Goal: Task Accomplishment & Management: Manage account settings

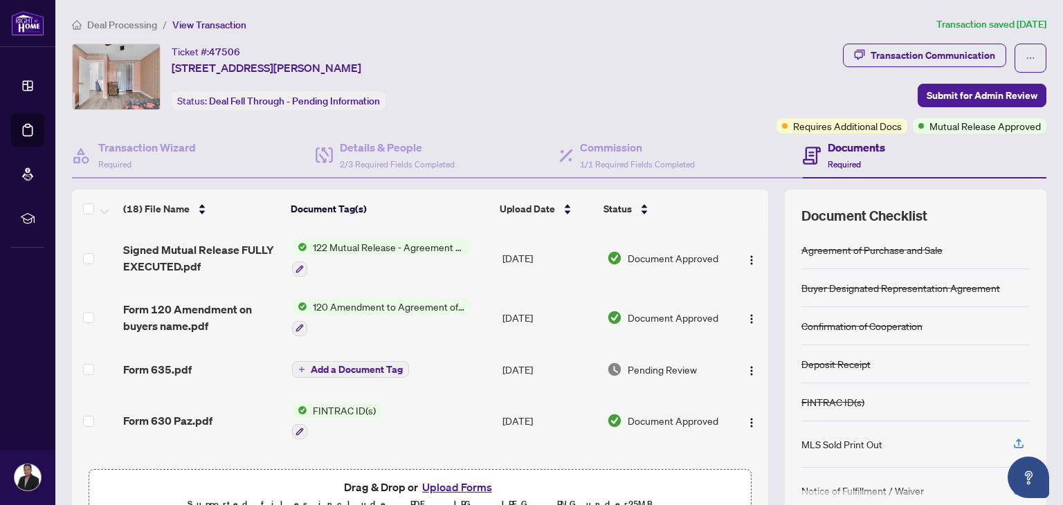
click at [119, 23] on span "Deal Processing" at bounding box center [122, 25] width 70 height 12
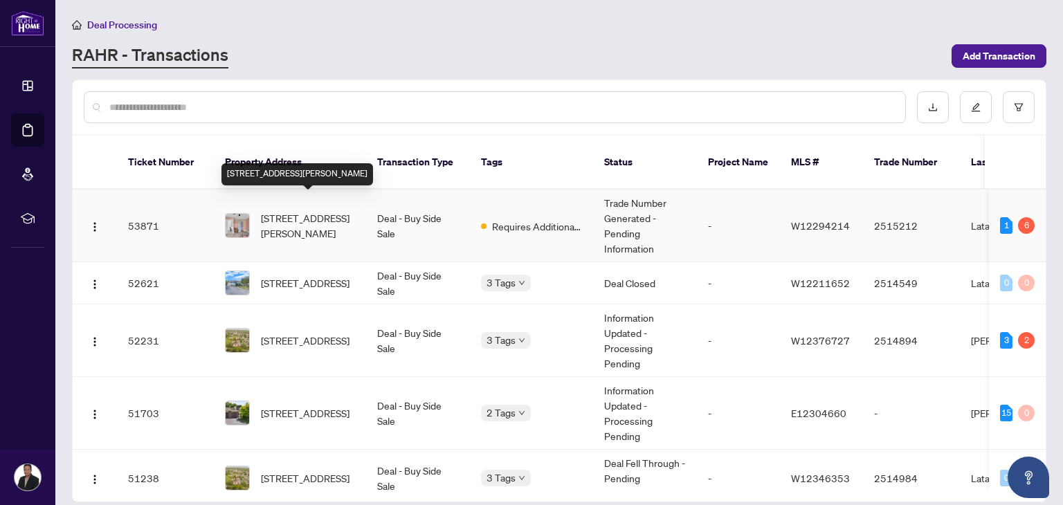
click at [319, 210] on span "[STREET_ADDRESS][PERSON_NAME]" at bounding box center [308, 225] width 94 height 30
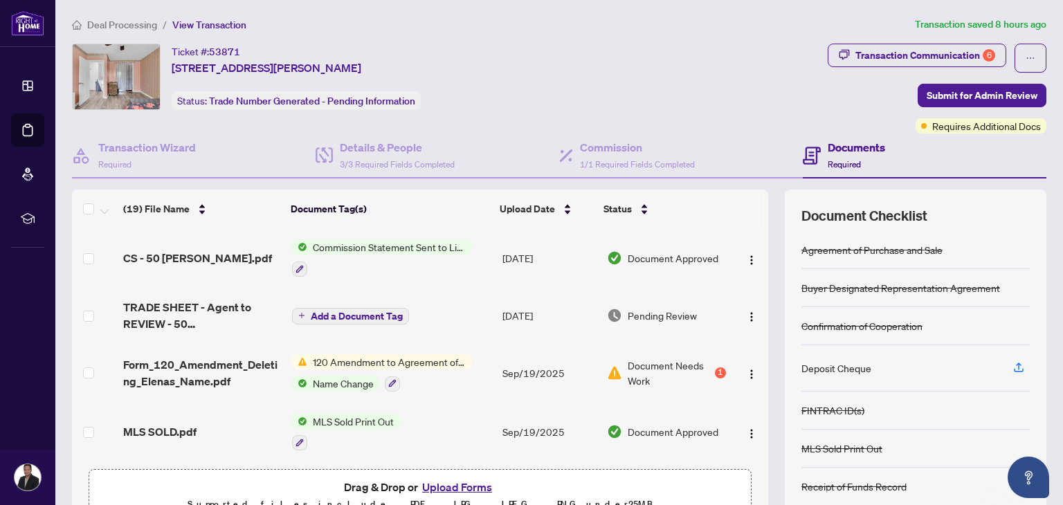
click at [361, 358] on span "120 Amendment to Agreement of Purchase and Sale" at bounding box center [389, 361] width 164 height 15
click at [928, 56] on div "Transaction Communication 6" at bounding box center [925, 55] width 140 height 22
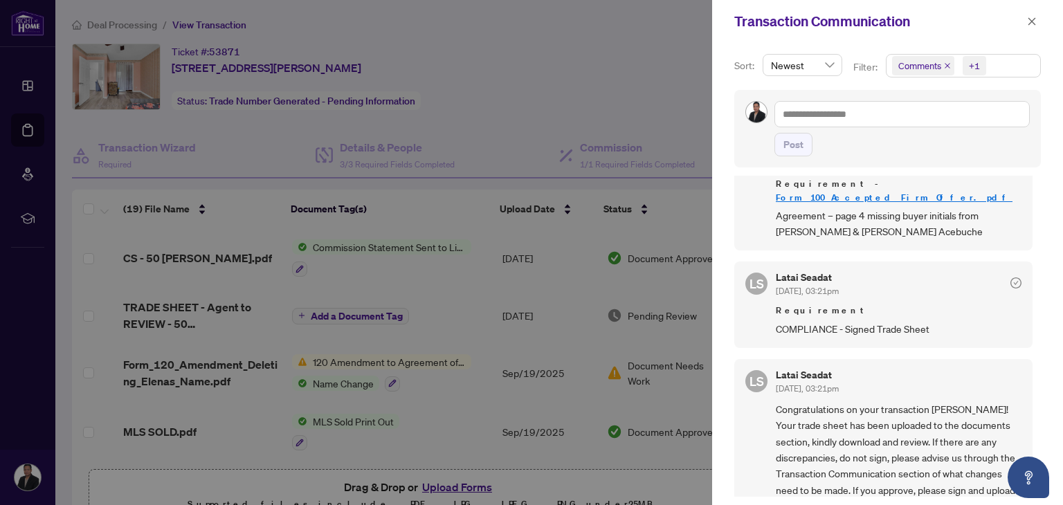
scroll to position [736, 0]
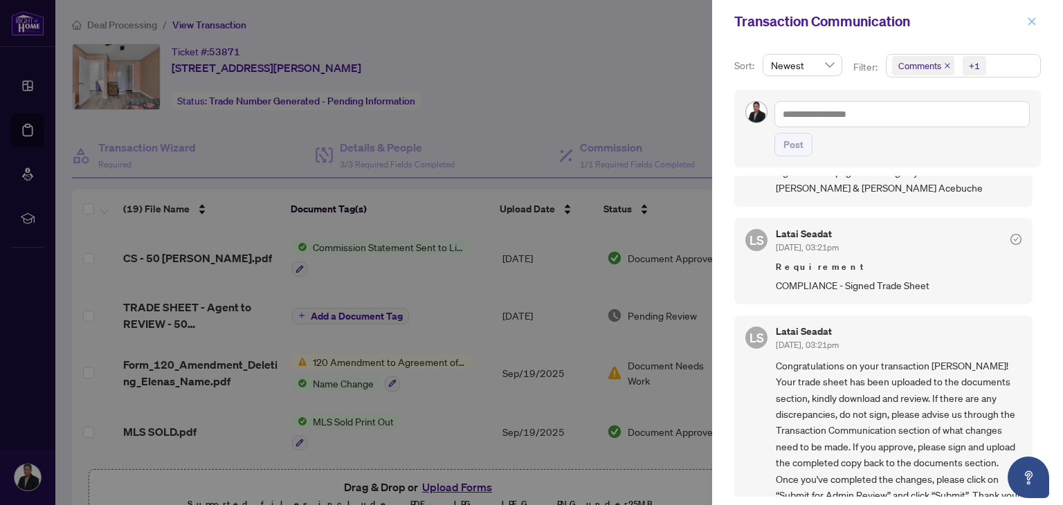
click at [1030, 23] on icon "close" at bounding box center [1032, 21] width 8 height 8
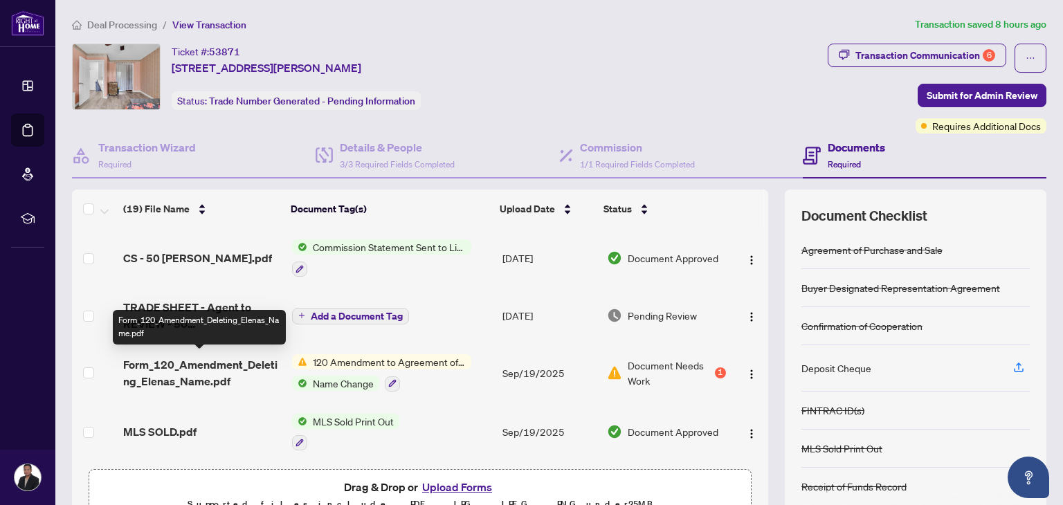
click at [216, 370] on span "Form_120_Amendment_Deleting_Elenas_Name.pdf" at bounding box center [201, 372] width 157 height 33
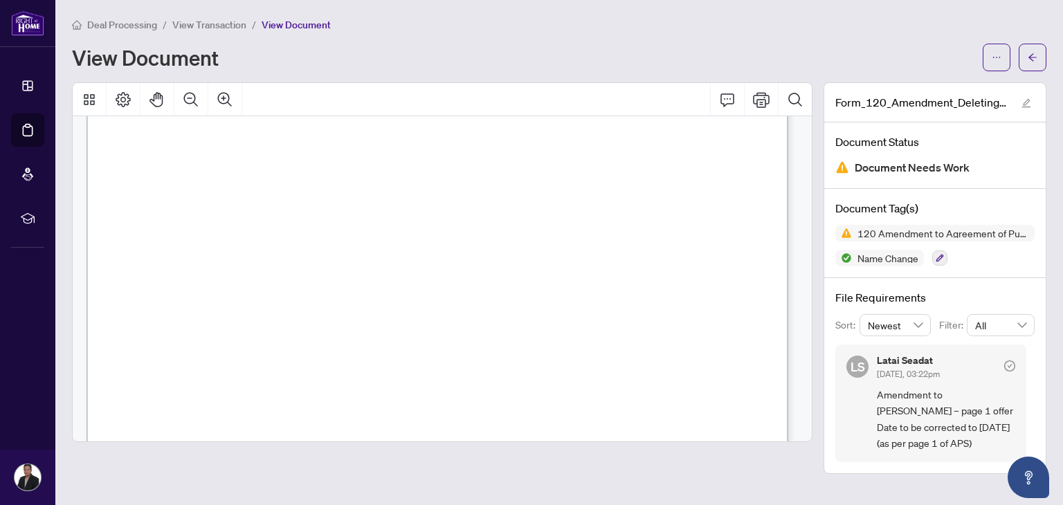
scroll to position [205, 0]
click at [1035, 56] on icon "arrow-left" at bounding box center [1033, 58] width 10 height 10
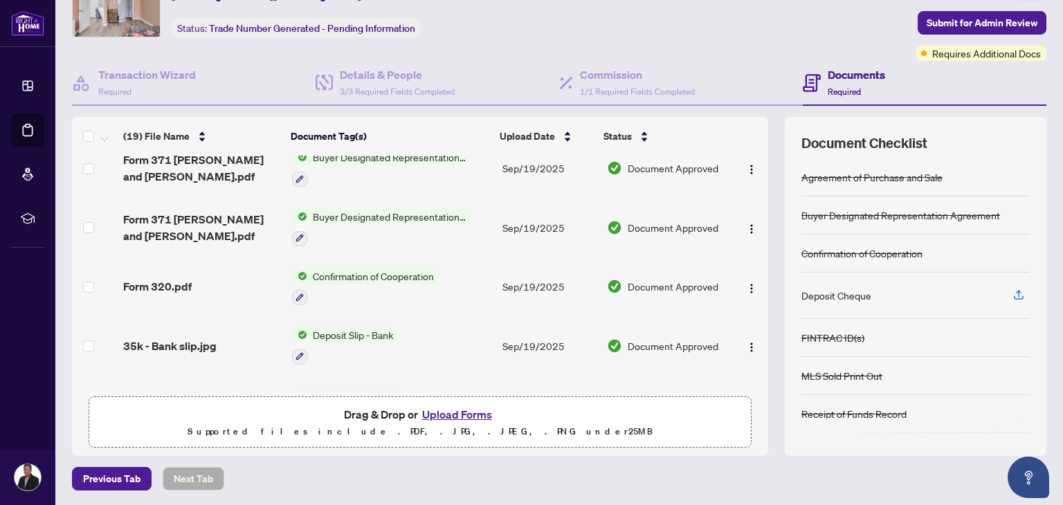
scroll to position [725, 0]
click at [163, 278] on span "Form 320.pdf" at bounding box center [157, 286] width 69 height 17
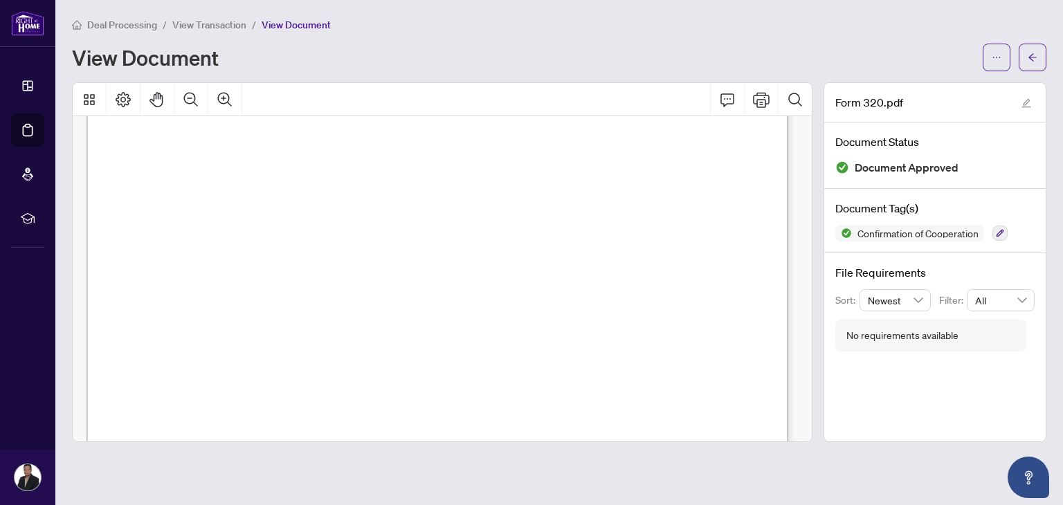
scroll to position [423, 0]
click at [1026, 56] on button "button" at bounding box center [1033, 58] width 28 height 28
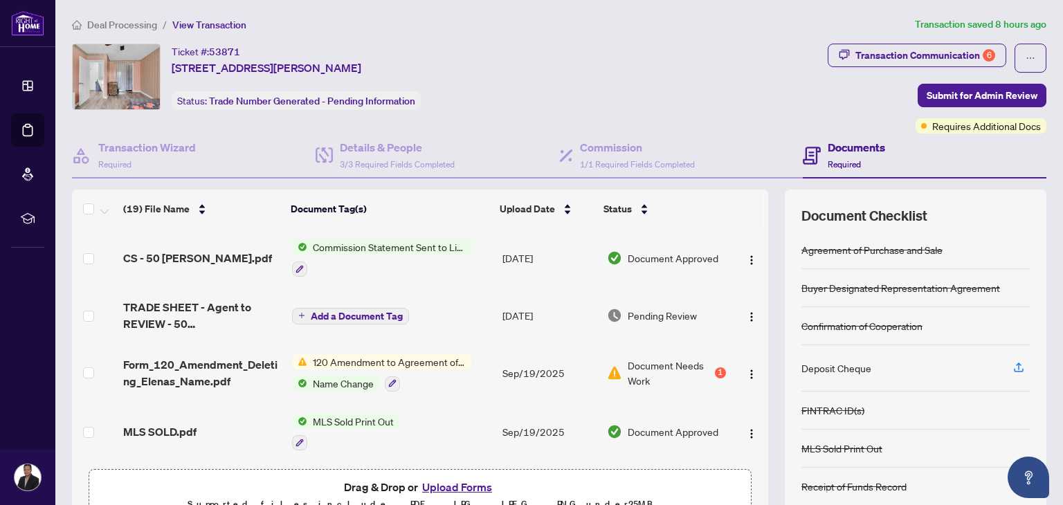
click at [690, 374] on span "Document Needs Work" at bounding box center [670, 373] width 84 height 30
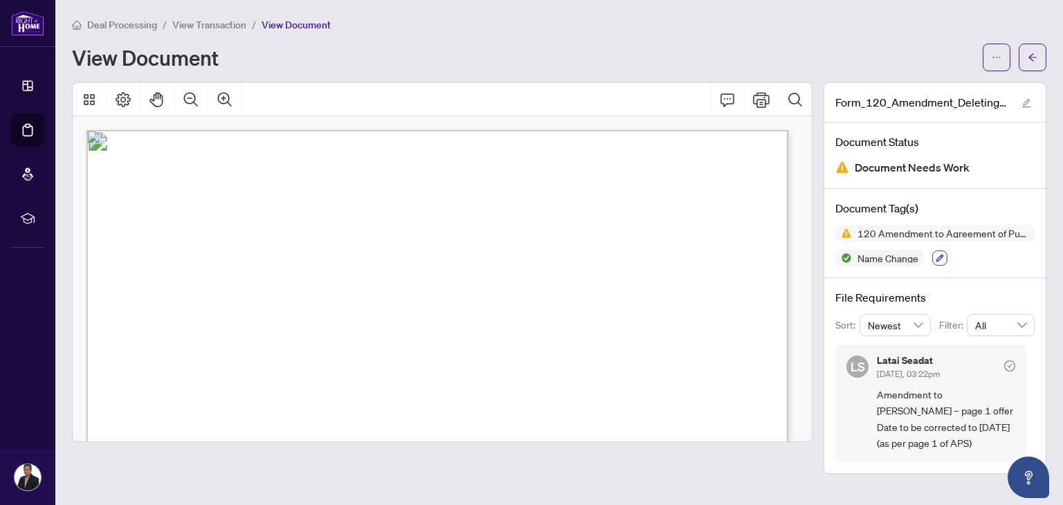
click at [945, 257] on button "button" at bounding box center [939, 258] width 15 height 15
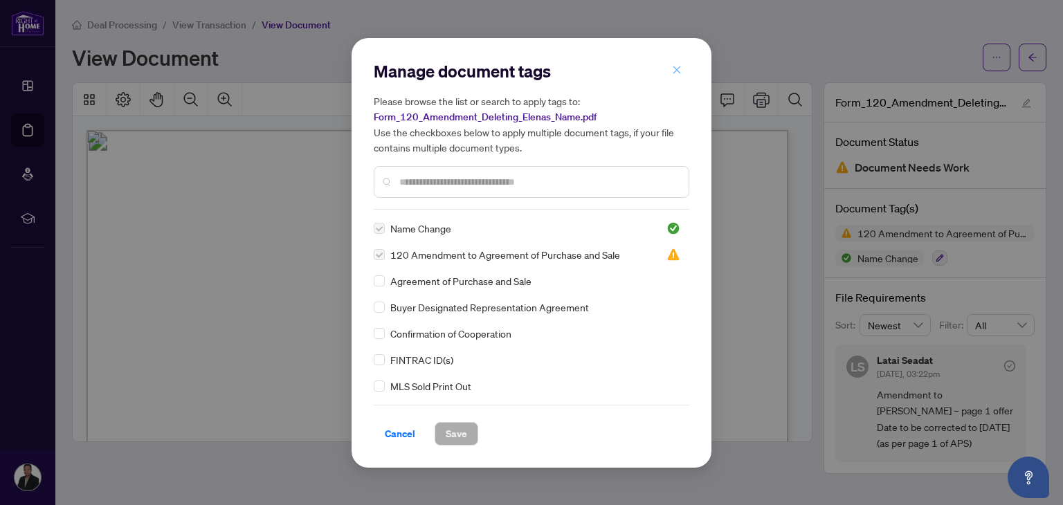
click at [674, 71] on icon "close" at bounding box center [677, 70] width 10 height 10
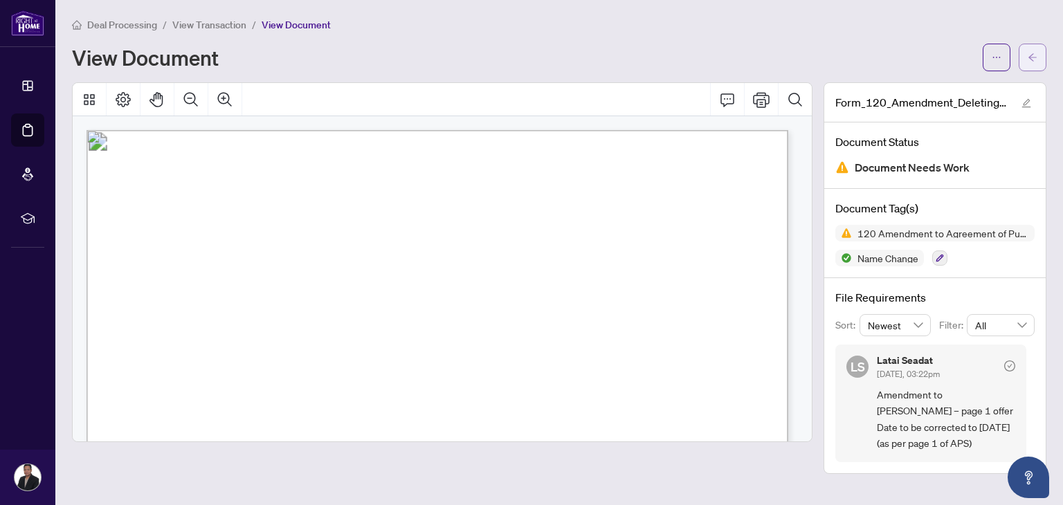
click at [1035, 48] on span "button" at bounding box center [1033, 57] width 10 height 22
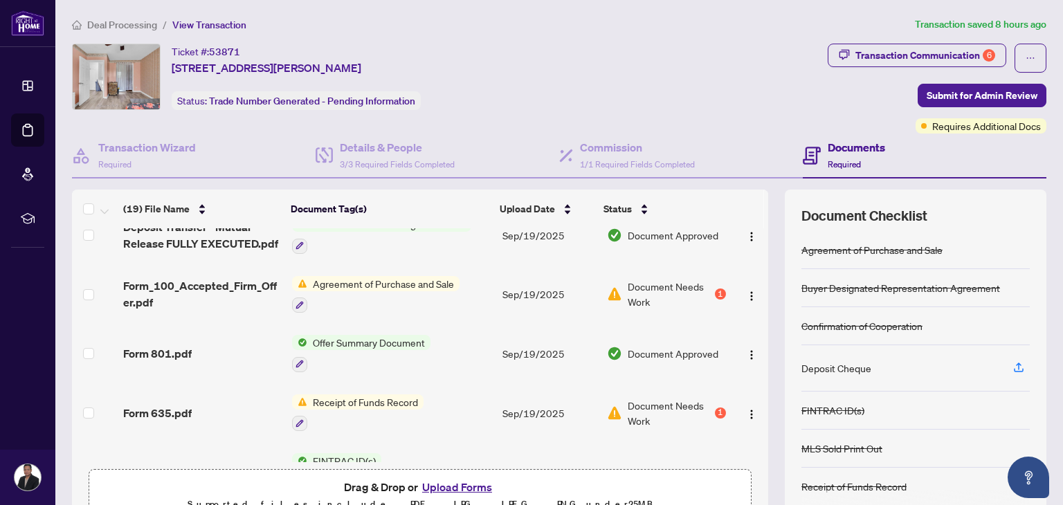
scroll to position [303, 0]
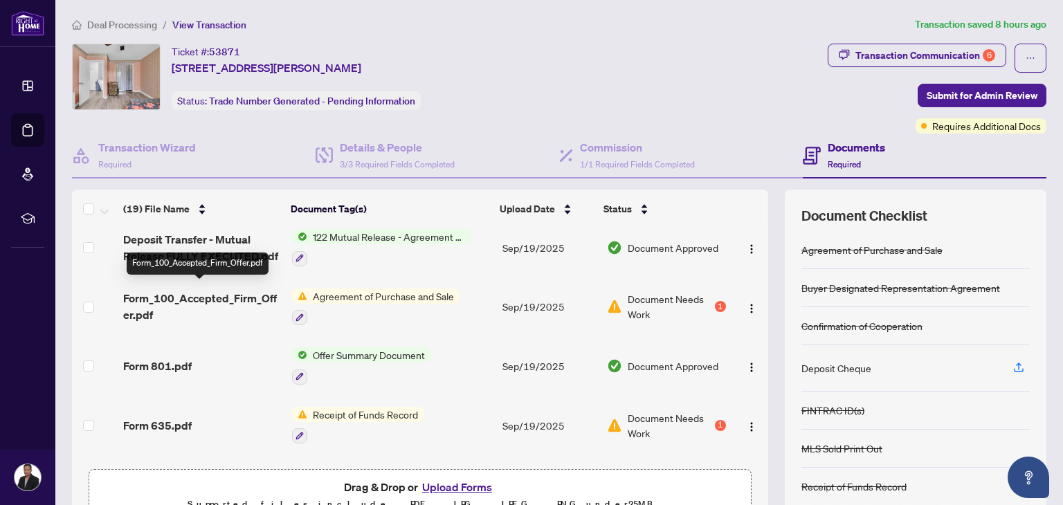
click at [192, 300] on span "Form_100_Accepted_Firm_Offer.pdf" at bounding box center [201, 306] width 157 height 33
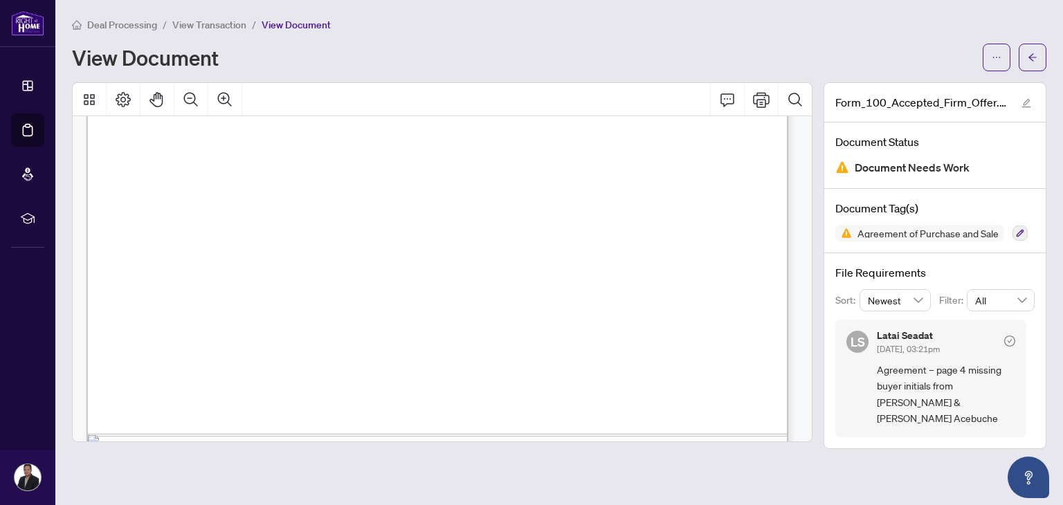
scroll to position [7126, 0]
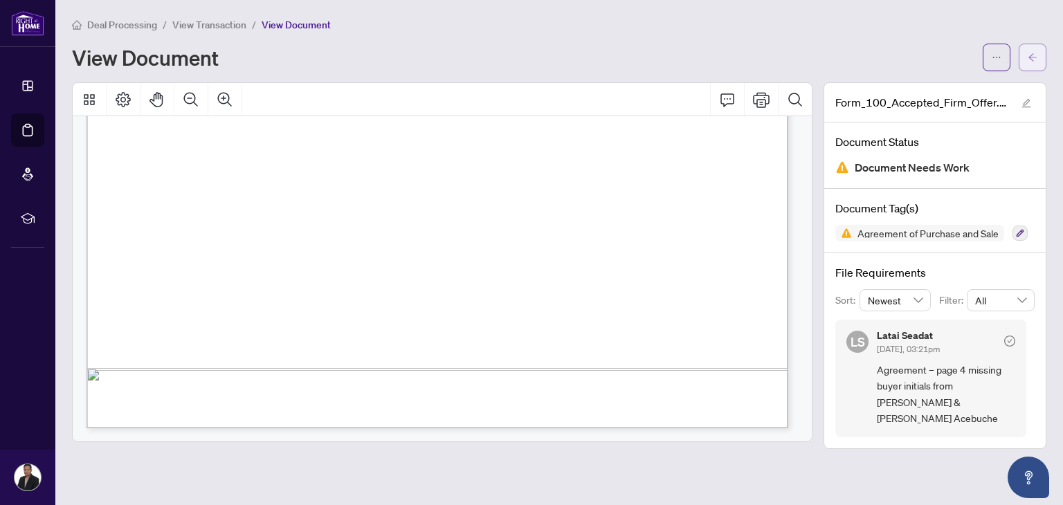
click at [1033, 56] on icon "arrow-left" at bounding box center [1033, 58] width 10 height 10
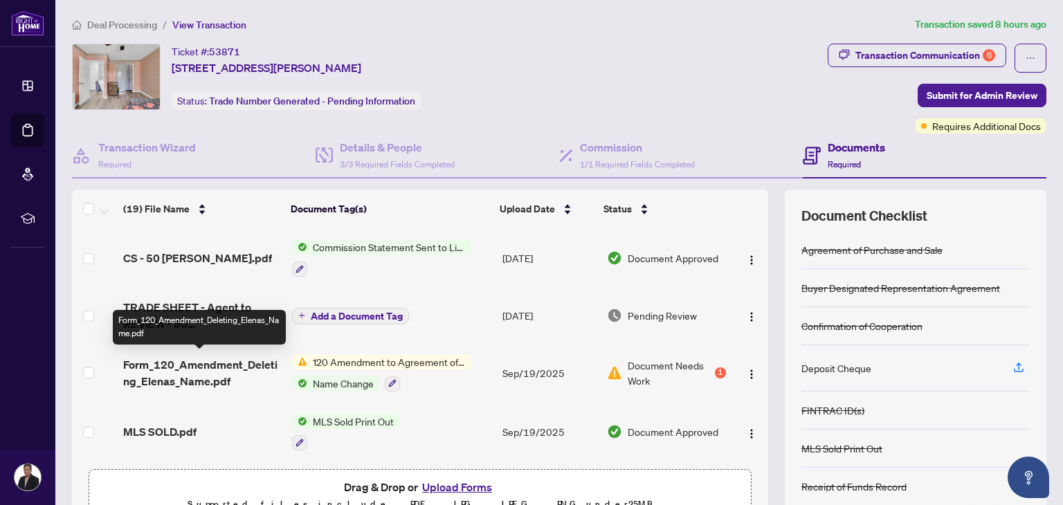
click at [176, 374] on span "Form_120_Amendment_Deleting_Elenas_Name.pdf" at bounding box center [201, 372] width 157 height 33
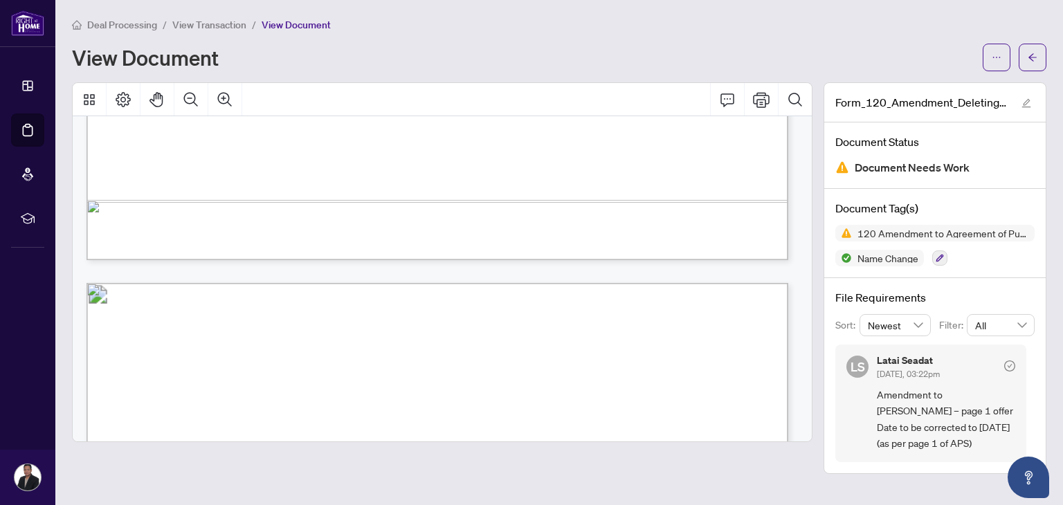
scroll to position [778, 0]
click at [1030, 62] on span "button" at bounding box center [1033, 57] width 10 height 22
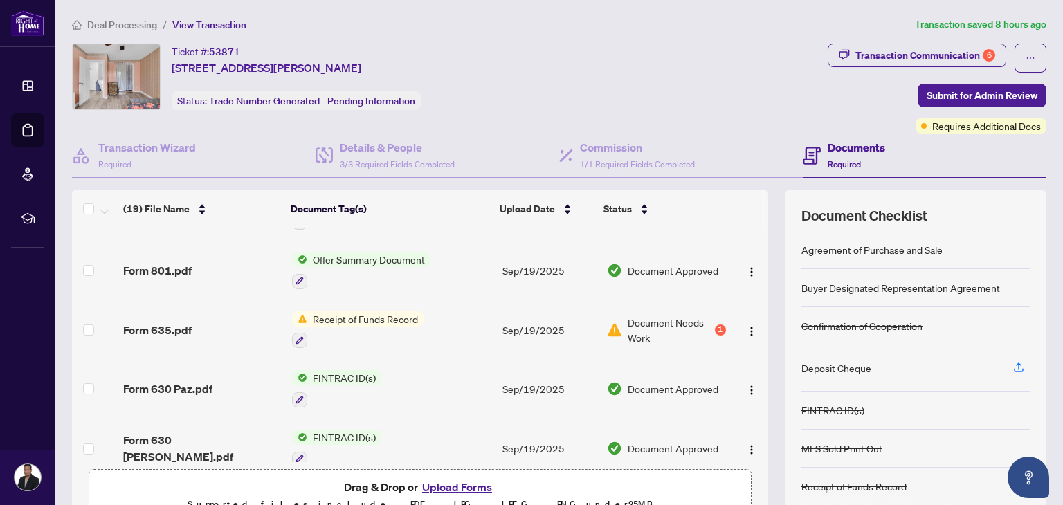
scroll to position [401, 0]
click at [185, 320] on span "Form 635.pdf" at bounding box center [157, 328] width 69 height 17
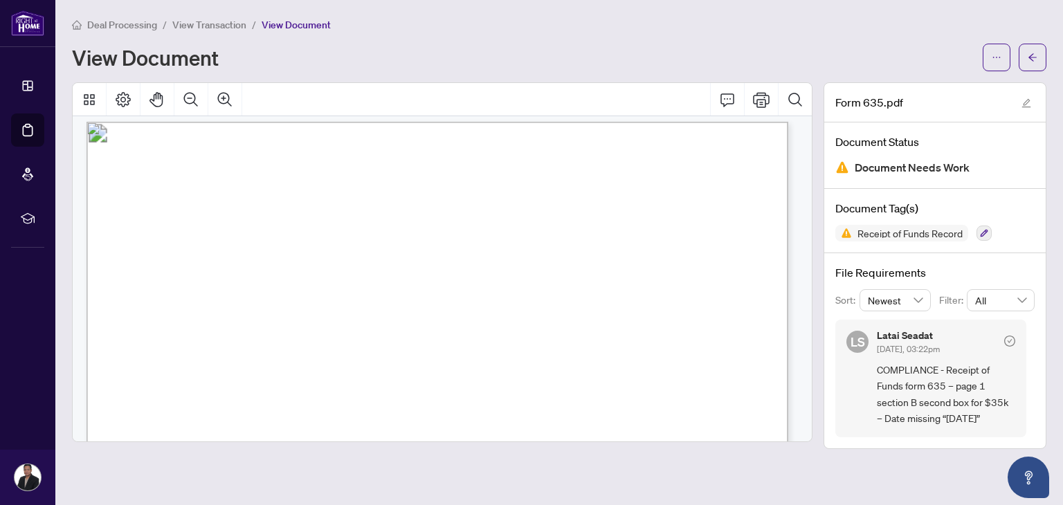
scroll to position [3402, 0]
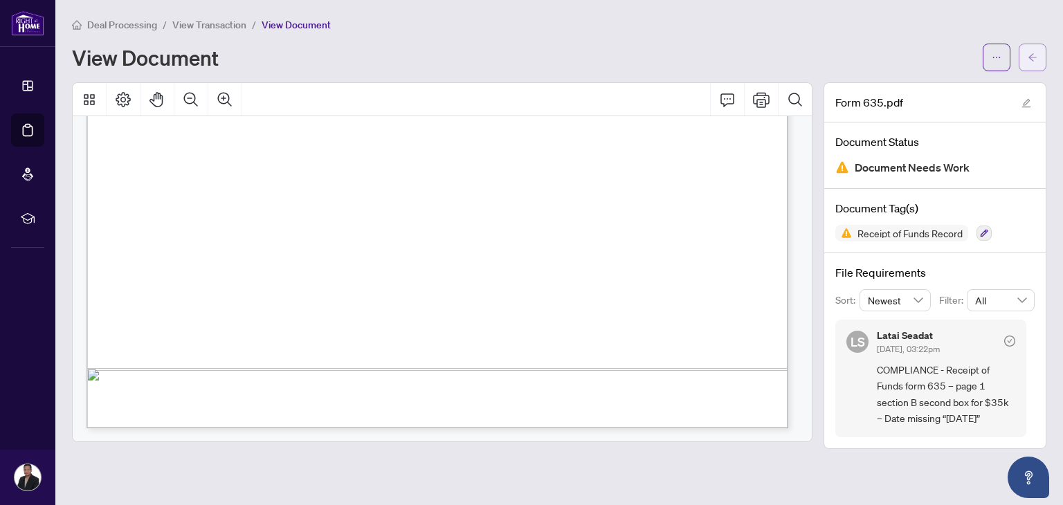
click at [1035, 55] on icon "arrow-left" at bounding box center [1033, 58] width 10 height 10
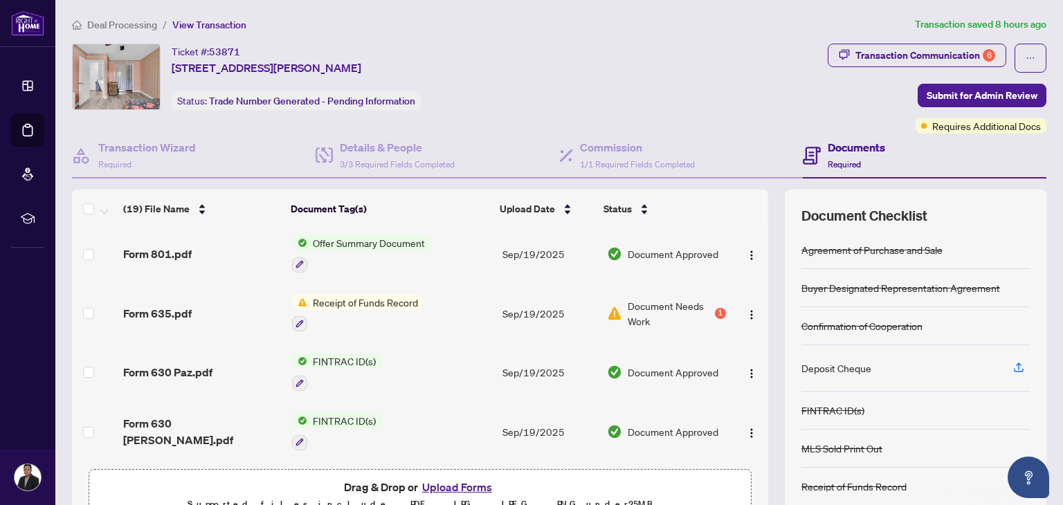
scroll to position [417, 0]
click at [324, 302] on div "Receipt of Funds Record" at bounding box center [357, 311] width 131 height 37
click at [156, 304] on span "Form 635.pdf" at bounding box center [157, 312] width 69 height 17
